Goal: Task Accomplishment & Management: Use online tool/utility

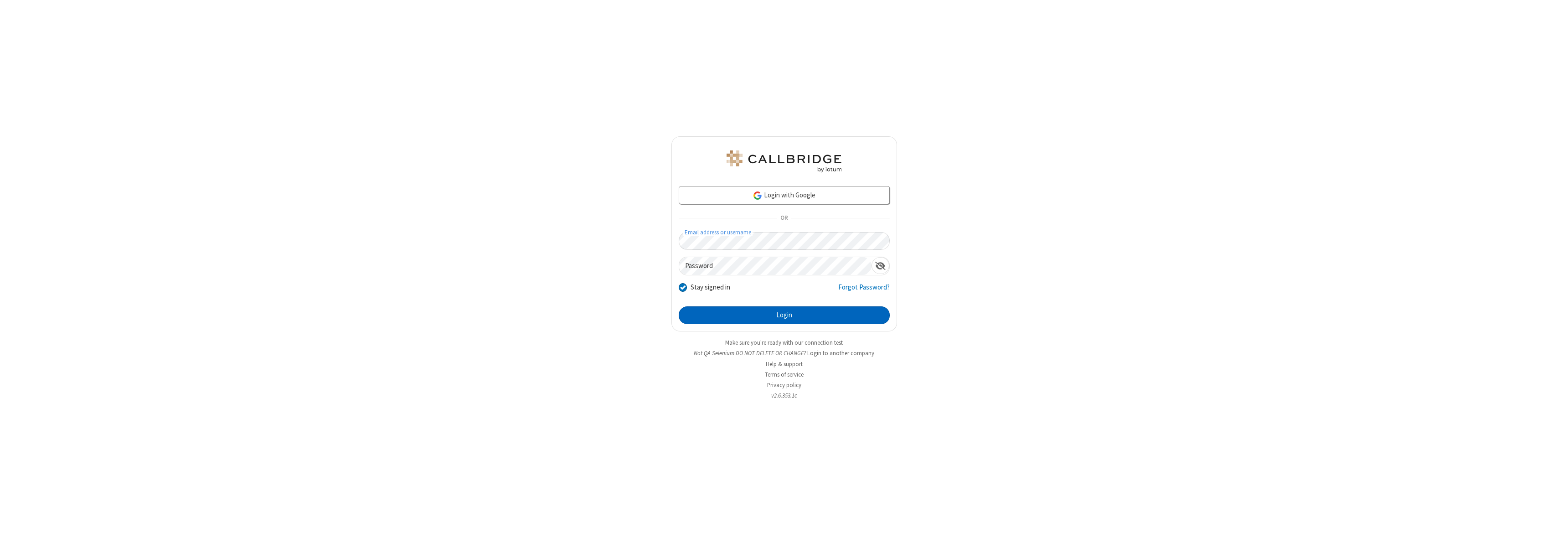
click at [784, 315] on button "Login" at bounding box center [784, 315] width 211 height 18
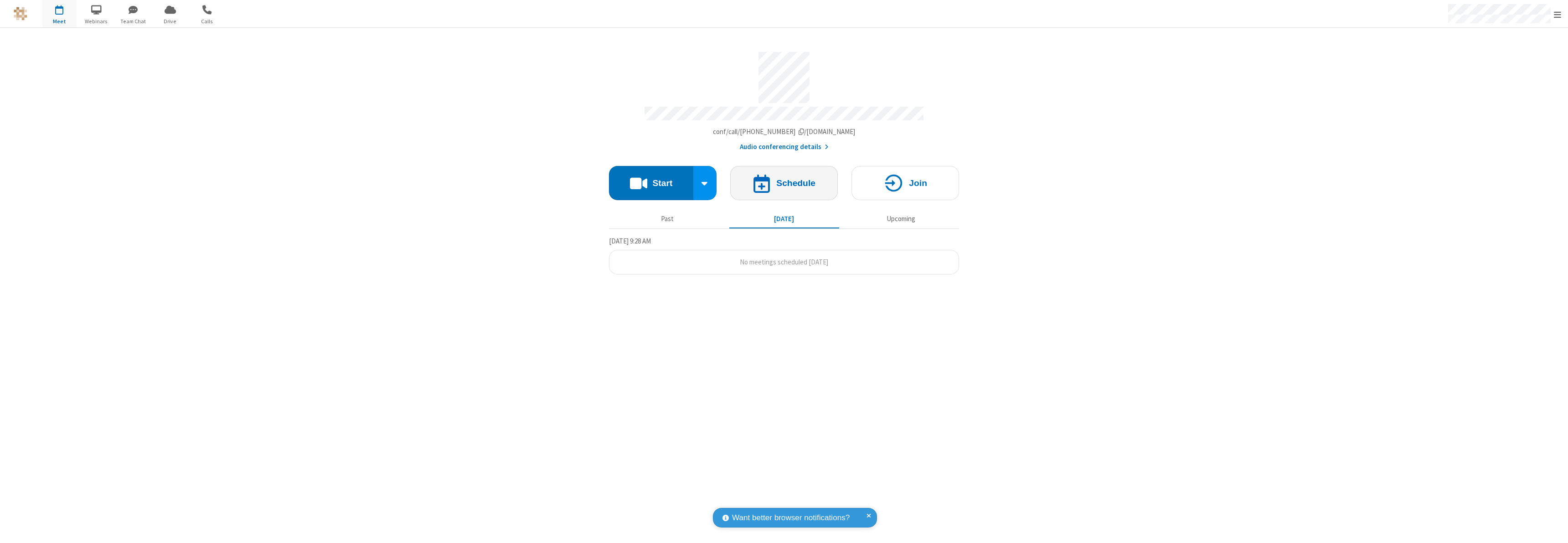
click at [784, 179] on h4 "Schedule" at bounding box center [796, 183] width 39 height 9
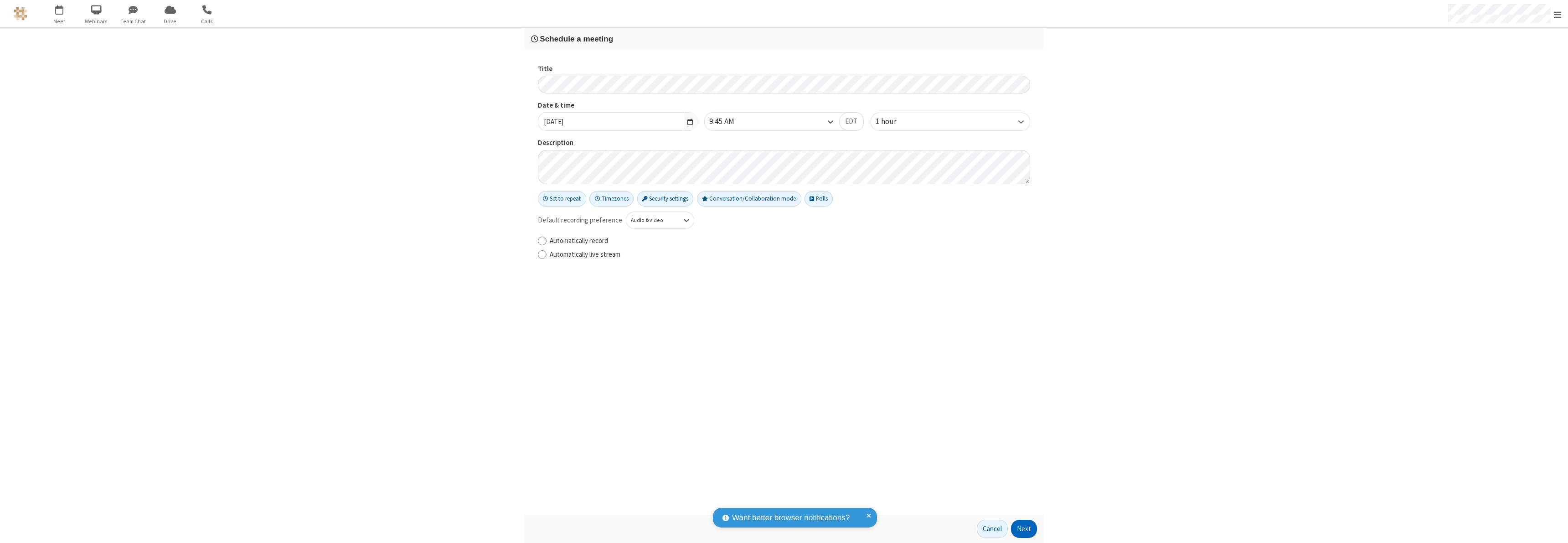
click at [1024, 528] on button "Next" at bounding box center [1024, 528] width 26 height 18
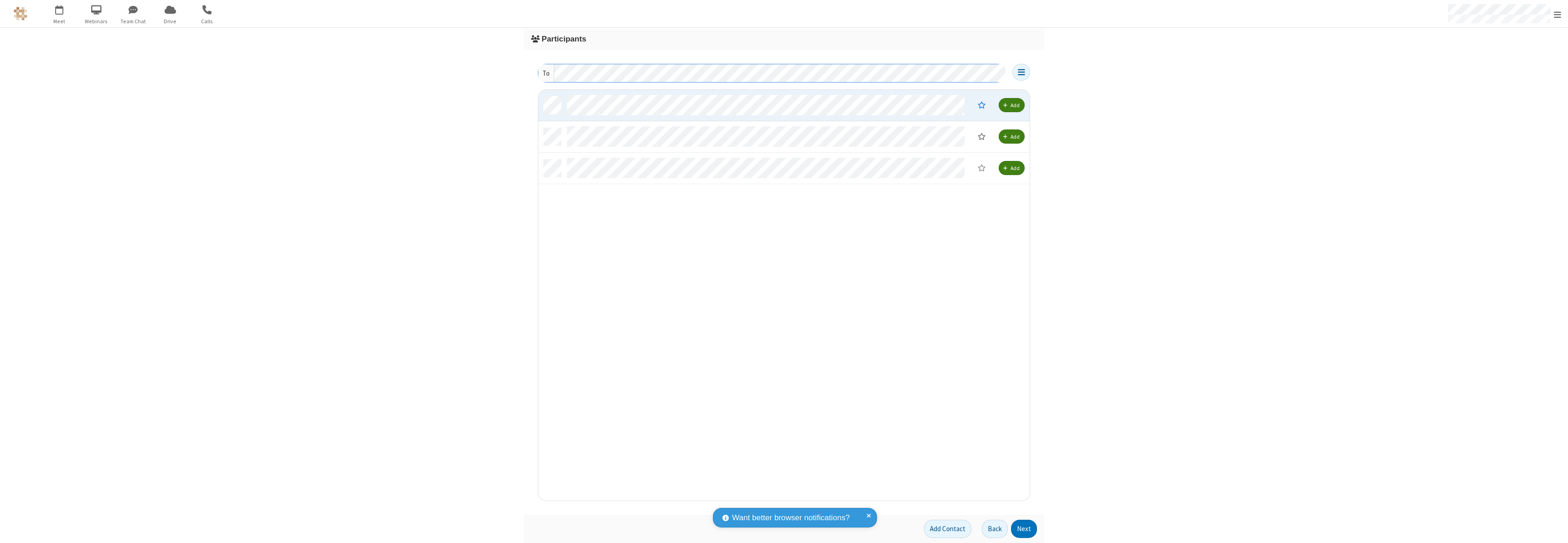
scroll to position [404, 485]
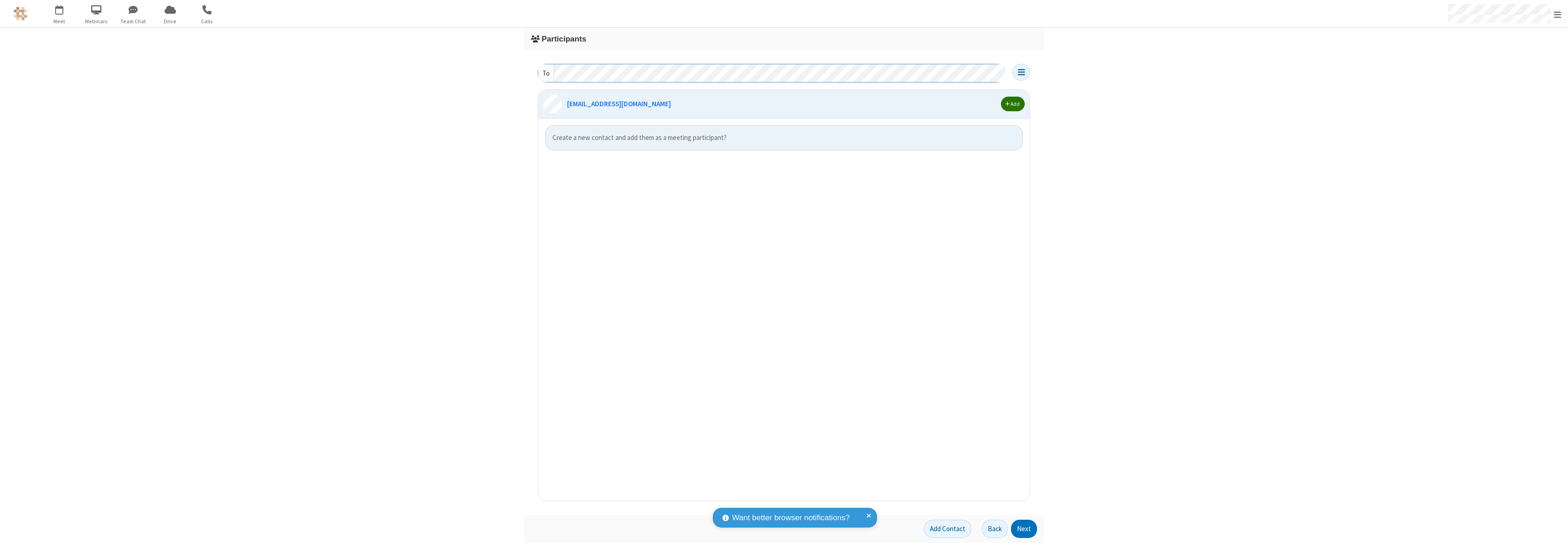
click at [1008, 104] on span "button" at bounding box center [1007, 103] width 4 height 6
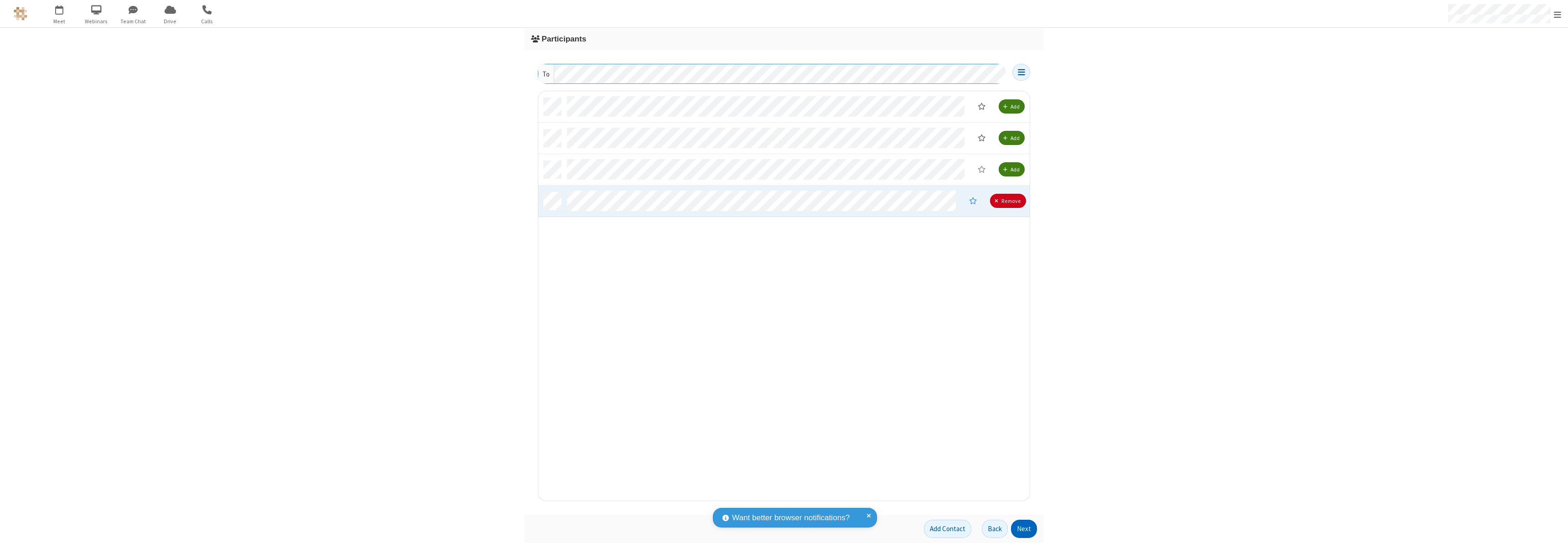
click at [1024, 528] on button "Next" at bounding box center [1024, 528] width 26 height 18
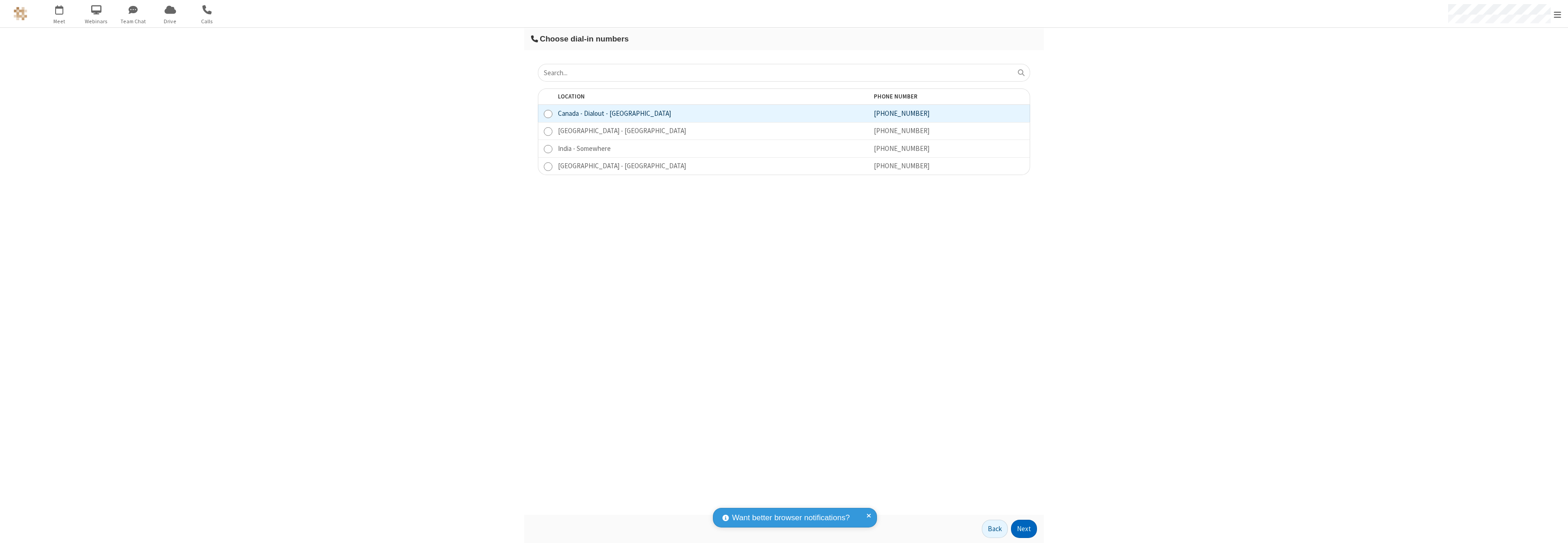
click at [1024, 528] on button "Next" at bounding box center [1024, 528] width 26 height 18
